Goal: Task Accomplishment & Management: Manage account settings

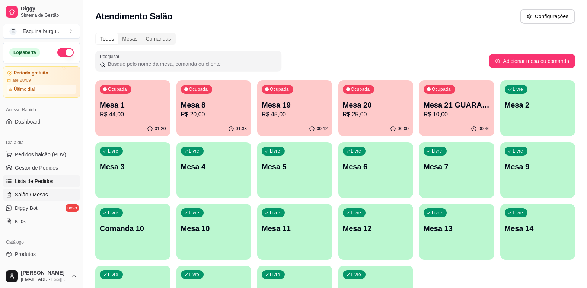
drag, startPoint x: 0, startPoint y: 0, endPoint x: 52, endPoint y: 182, distance: 189.1
click at [52, 182] on link "Lista de Pedidos" at bounding box center [41, 181] width 77 height 12
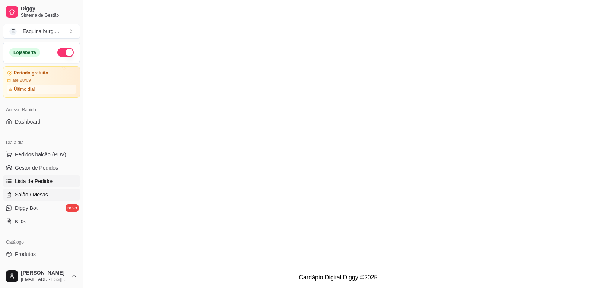
click at [51, 192] on link "Salão / Mesas" at bounding box center [41, 195] width 77 height 12
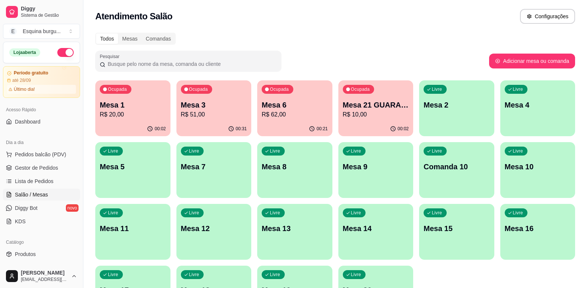
click at [284, 115] on p "R$ 62,00" at bounding box center [295, 114] width 66 height 9
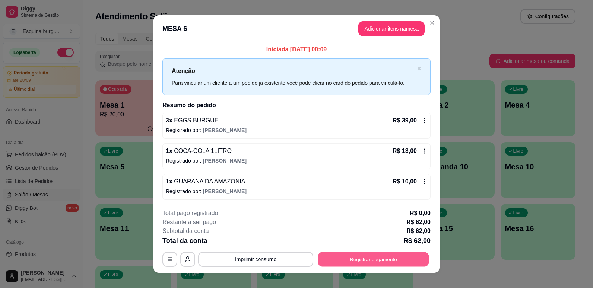
click at [406, 258] on button "Registrar pagamento" at bounding box center [373, 259] width 111 height 15
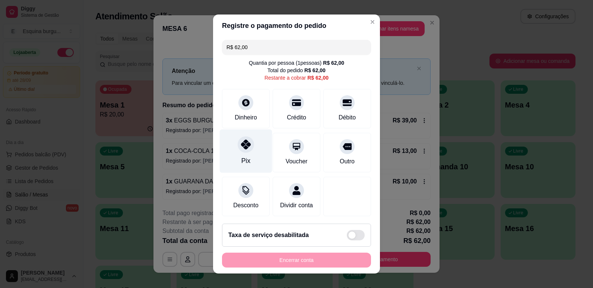
click at [247, 159] on div "Pix" at bounding box center [246, 151] width 53 height 44
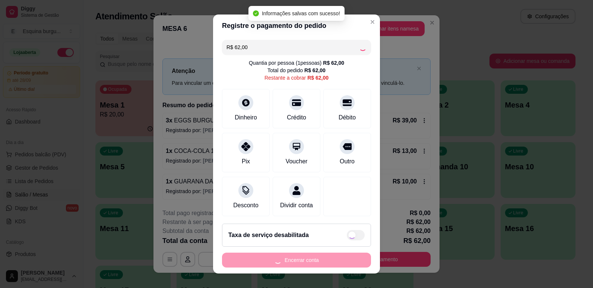
type input "R$ 0,00"
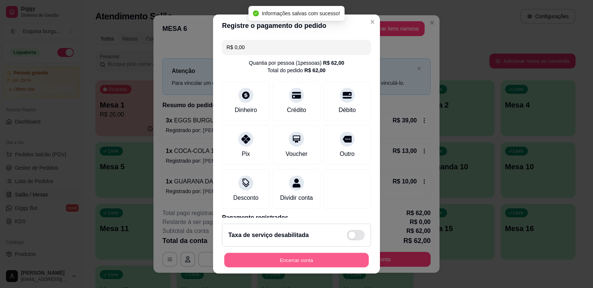
click at [293, 256] on button "Encerrar conta" at bounding box center [296, 260] width 145 height 15
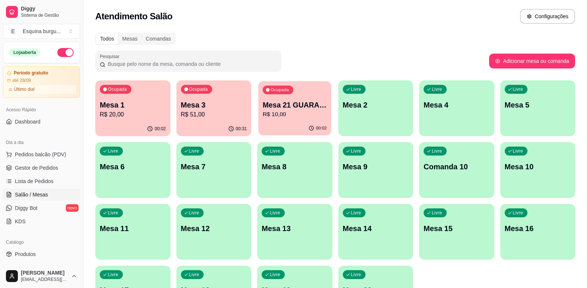
click at [314, 117] on p "R$ 10,00" at bounding box center [295, 114] width 64 height 9
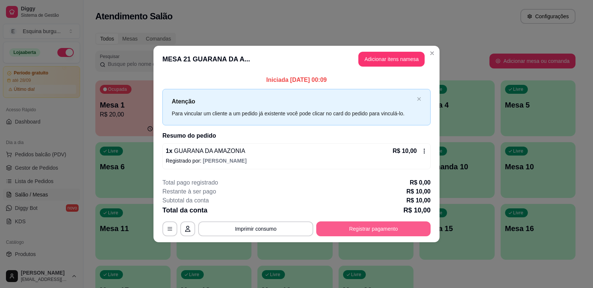
click at [361, 229] on button "Registrar pagamento" at bounding box center [373, 229] width 114 height 15
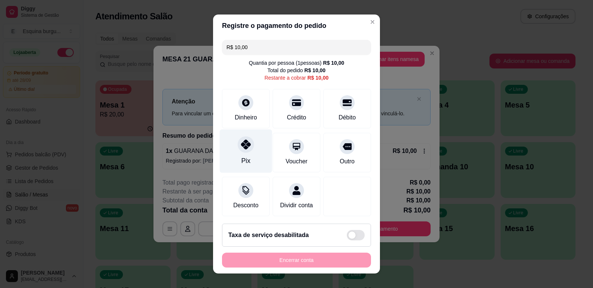
click at [238, 171] on div "Pix" at bounding box center [246, 151] width 53 height 44
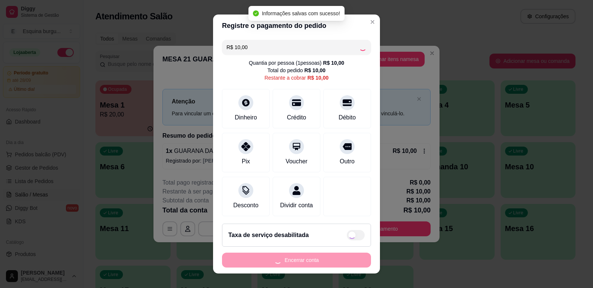
type input "R$ 0,00"
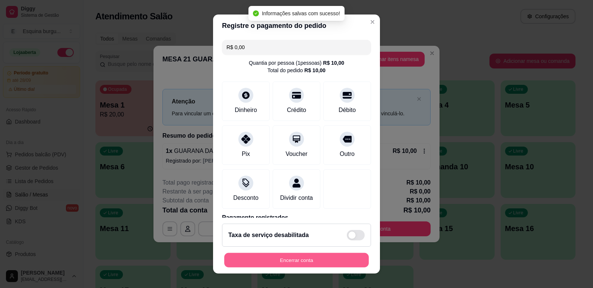
click at [317, 262] on button "Encerrar conta" at bounding box center [296, 260] width 145 height 15
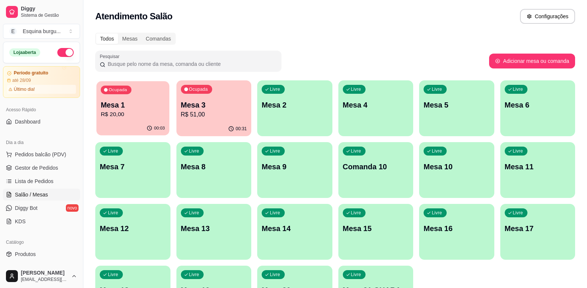
click at [160, 111] on p "R$ 20,00" at bounding box center [133, 114] width 64 height 9
click at [219, 126] on div "00:31" at bounding box center [214, 128] width 73 height 14
click at [360, 129] on div "button" at bounding box center [376, 131] width 75 height 9
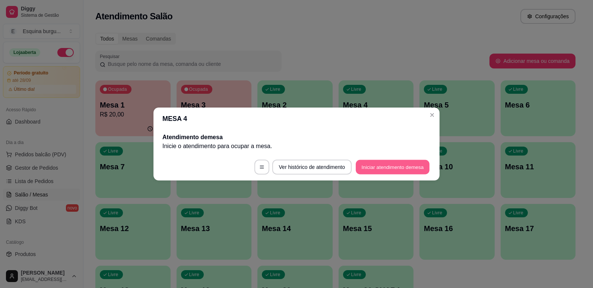
click at [386, 168] on button "Iniciar atendimento de mesa" at bounding box center [393, 167] width 74 height 15
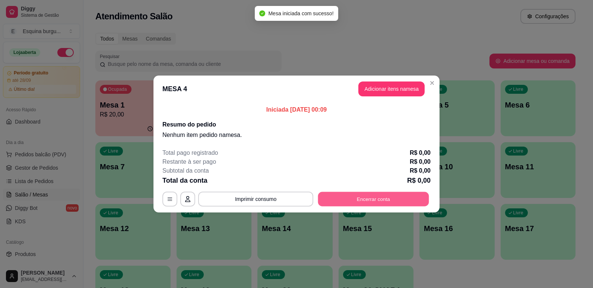
click at [361, 196] on button "Encerrar conta" at bounding box center [373, 199] width 111 height 15
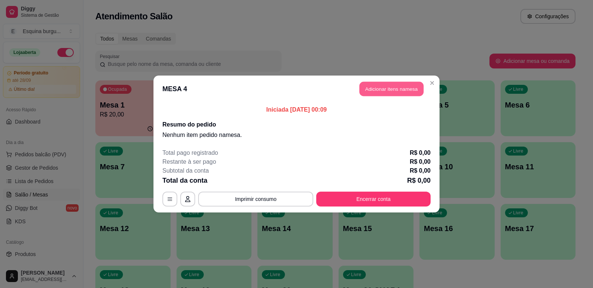
click at [397, 92] on button "Adicionar itens na mesa" at bounding box center [391, 89] width 64 height 15
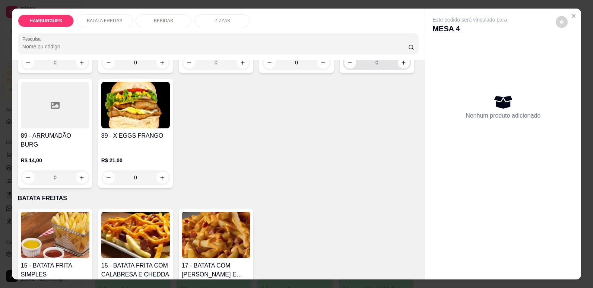
scroll to position [490, 0]
click at [240, 65] on icon "increase-product-quantity" at bounding box center [243, 63] width 6 height 6
type input "1"
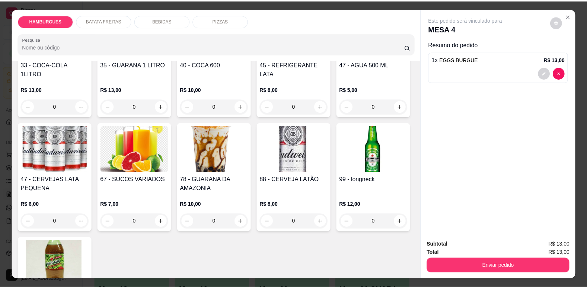
scroll to position [883, 0]
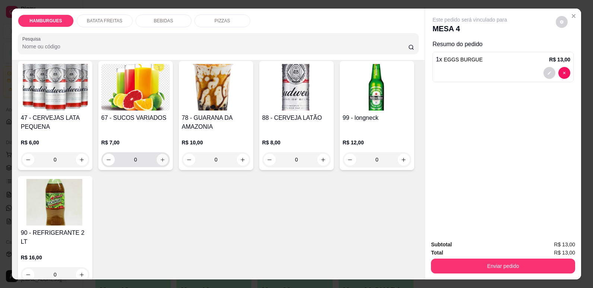
click at [168, 166] on button "increase-product-quantity" at bounding box center [162, 160] width 12 height 12
type input "1"
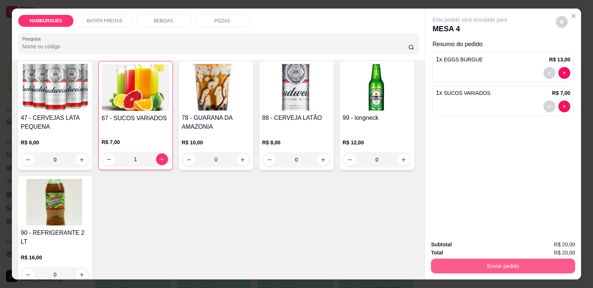
click at [471, 270] on button "Enviar pedido" at bounding box center [503, 266] width 144 height 15
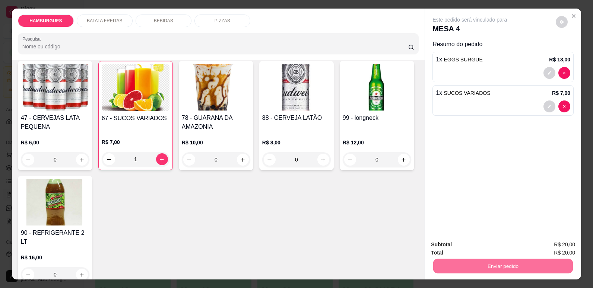
click at [558, 247] on button "Enviar pedido" at bounding box center [555, 248] width 41 height 14
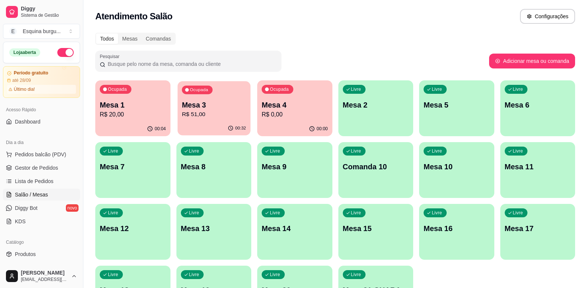
click at [178, 119] on div "Ocupada Mesa 3 R$ 51,00" at bounding box center [214, 101] width 73 height 40
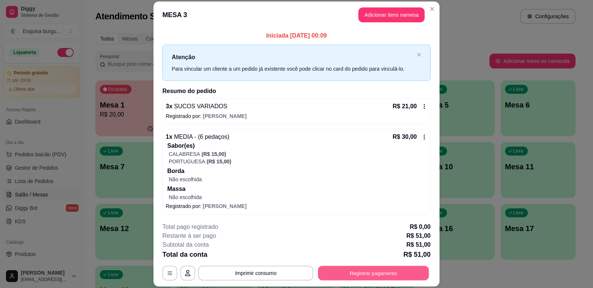
click at [354, 276] on button "Registrar pagamento" at bounding box center [373, 273] width 111 height 15
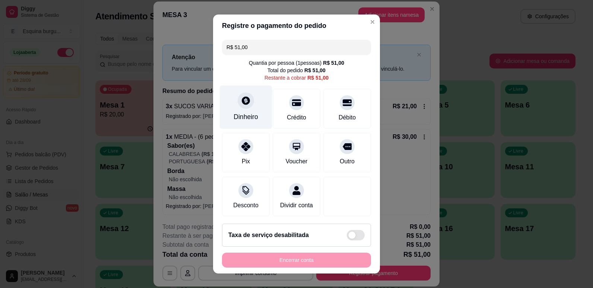
click at [253, 118] on div "Dinheiro" at bounding box center [246, 117] width 25 height 10
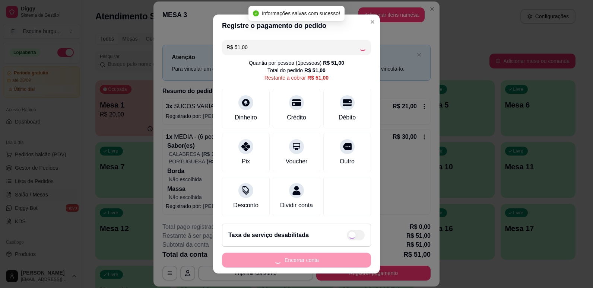
type input "R$ 0,00"
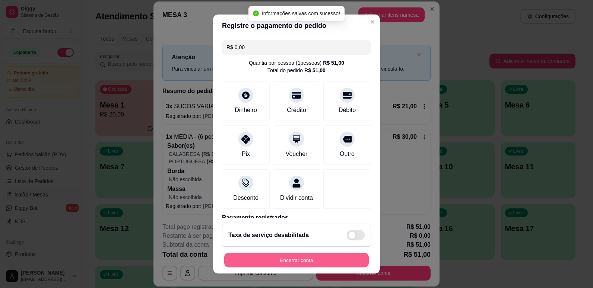
click at [335, 257] on button "Encerrar conta" at bounding box center [296, 260] width 145 height 15
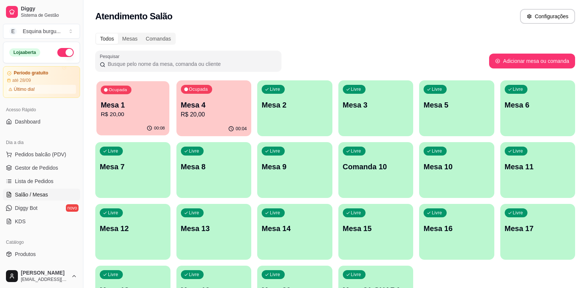
click at [149, 115] on p "R$ 20,00" at bounding box center [133, 114] width 64 height 9
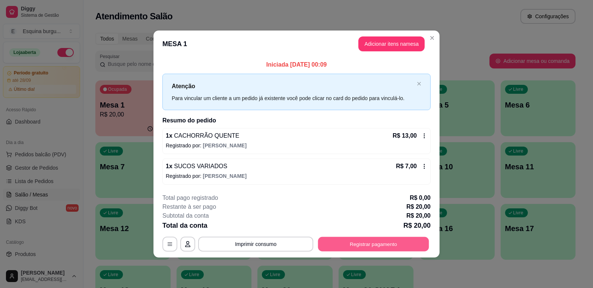
click at [336, 243] on button "Registrar pagamento" at bounding box center [373, 244] width 111 height 15
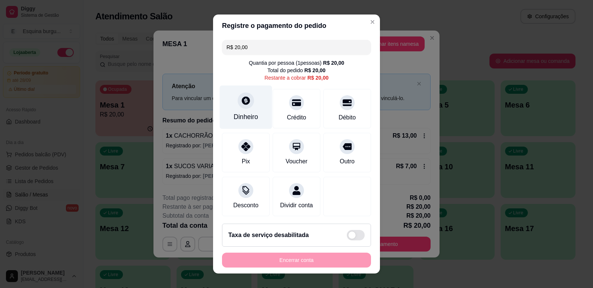
click at [250, 107] on div "Dinheiro" at bounding box center [246, 107] width 53 height 44
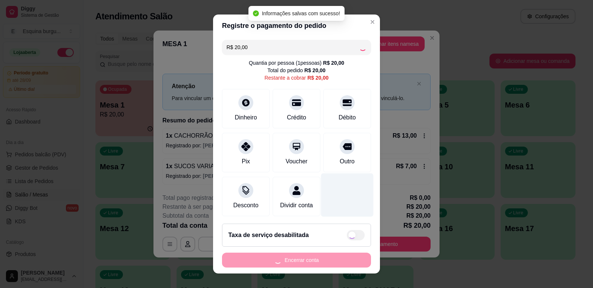
type input "R$ 0,00"
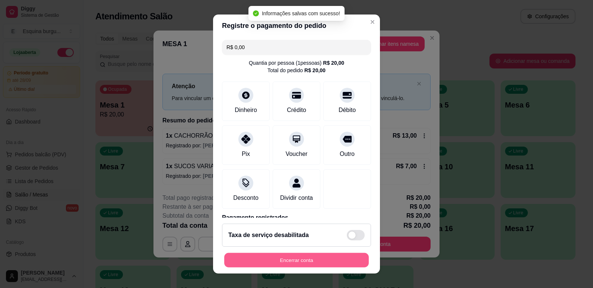
click at [317, 263] on button "Encerrar conta" at bounding box center [296, 260] width 145 height 15
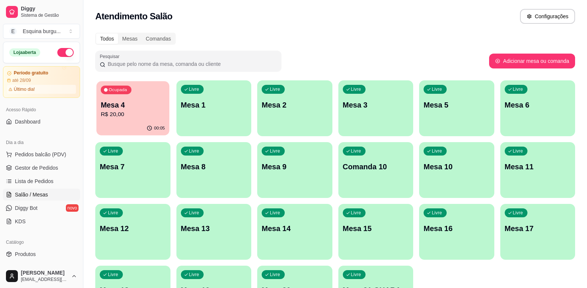
click at [156, 98] on div "Ocupada Mesa 4 R$ 20,00" at bounding box center [132, 101] width 73 height 40
click at [127, 101] on p "Mesa 1" at bounding box center [133, 105] width 64 height 10
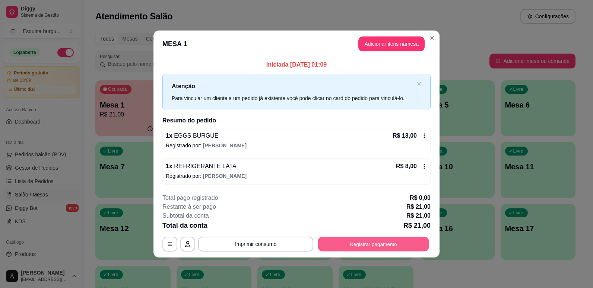
click at [358, 248] on button "Registrar pagamento" at bounding box center [373, 244] width 111 height 15
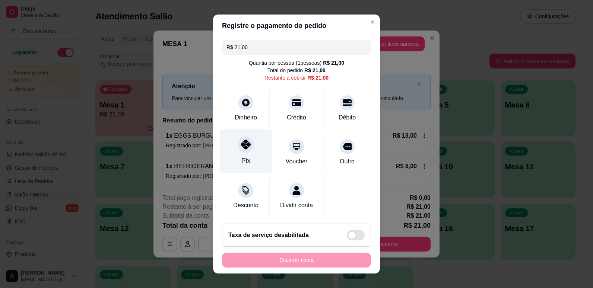
click at [247, 147] on div at bounding box center [246, 144] width 16 height 16
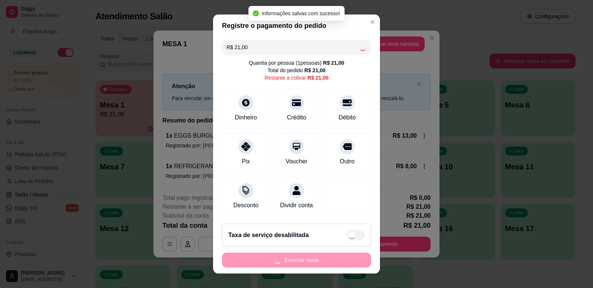
type input "R$ 0,00"
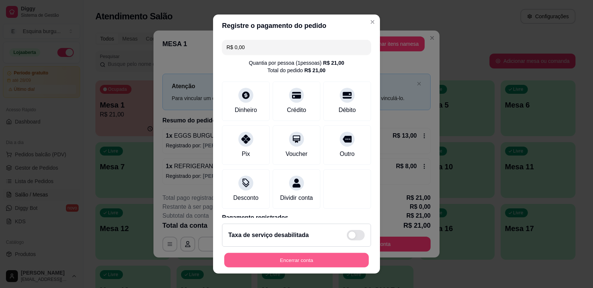
click at [309, 260] on button "Encerrar conta" at bounding box center [296, 260] width 145 height 15
